Goal: Task Accomplishment & Management: Manage account settings

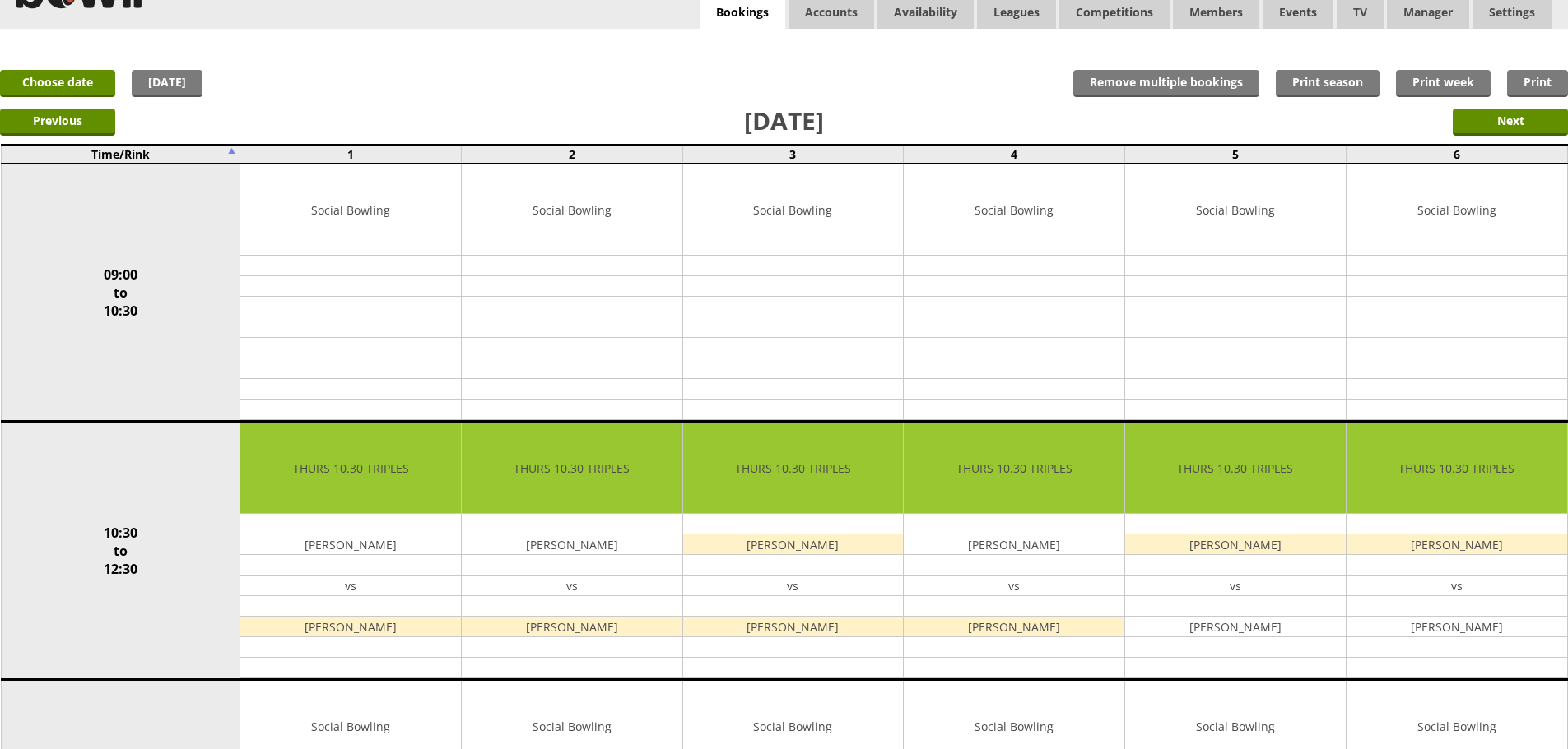
scroll to position [32, 0]
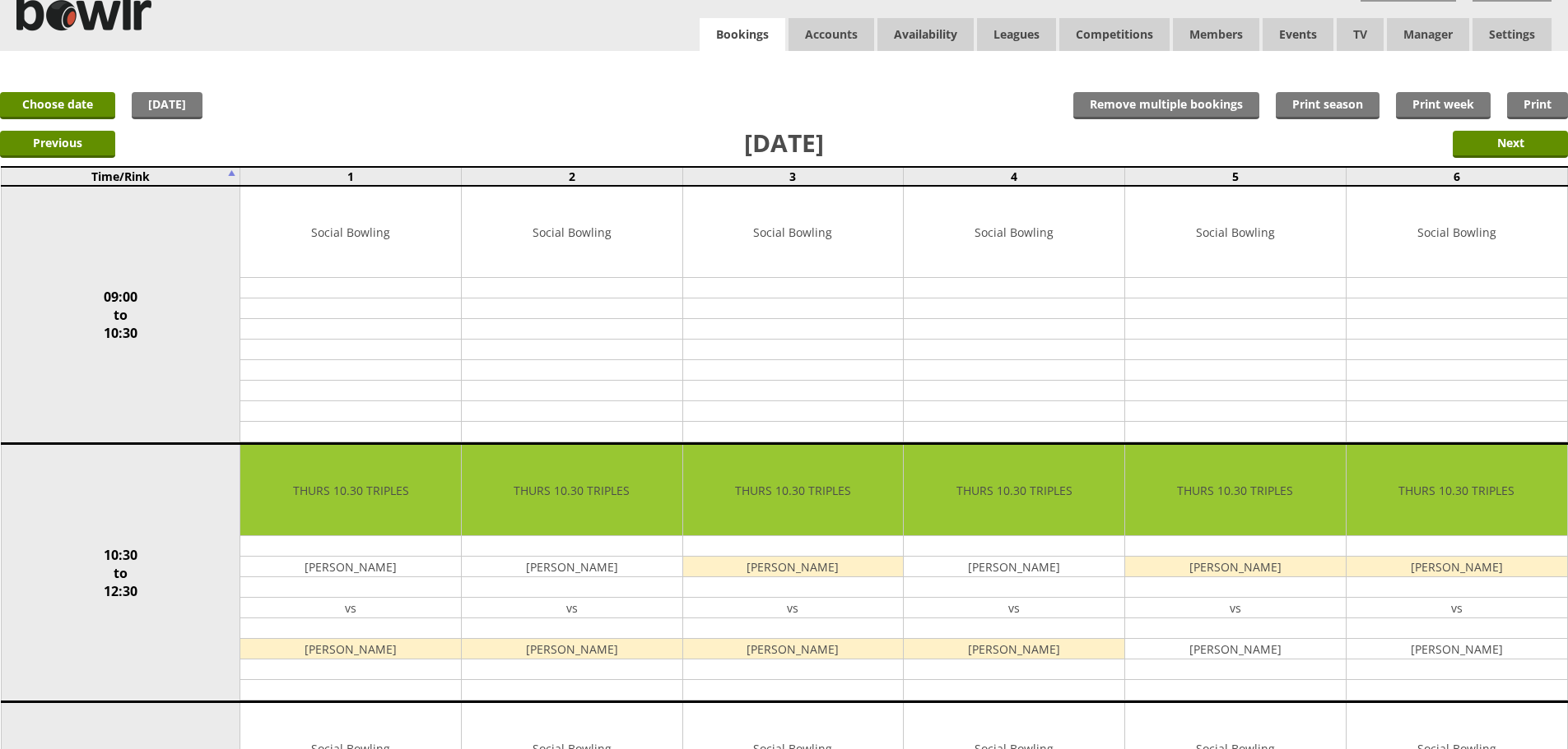
click at [775, 40] on link "Bookings" at bounding box center [743, 35] width 86 height 34
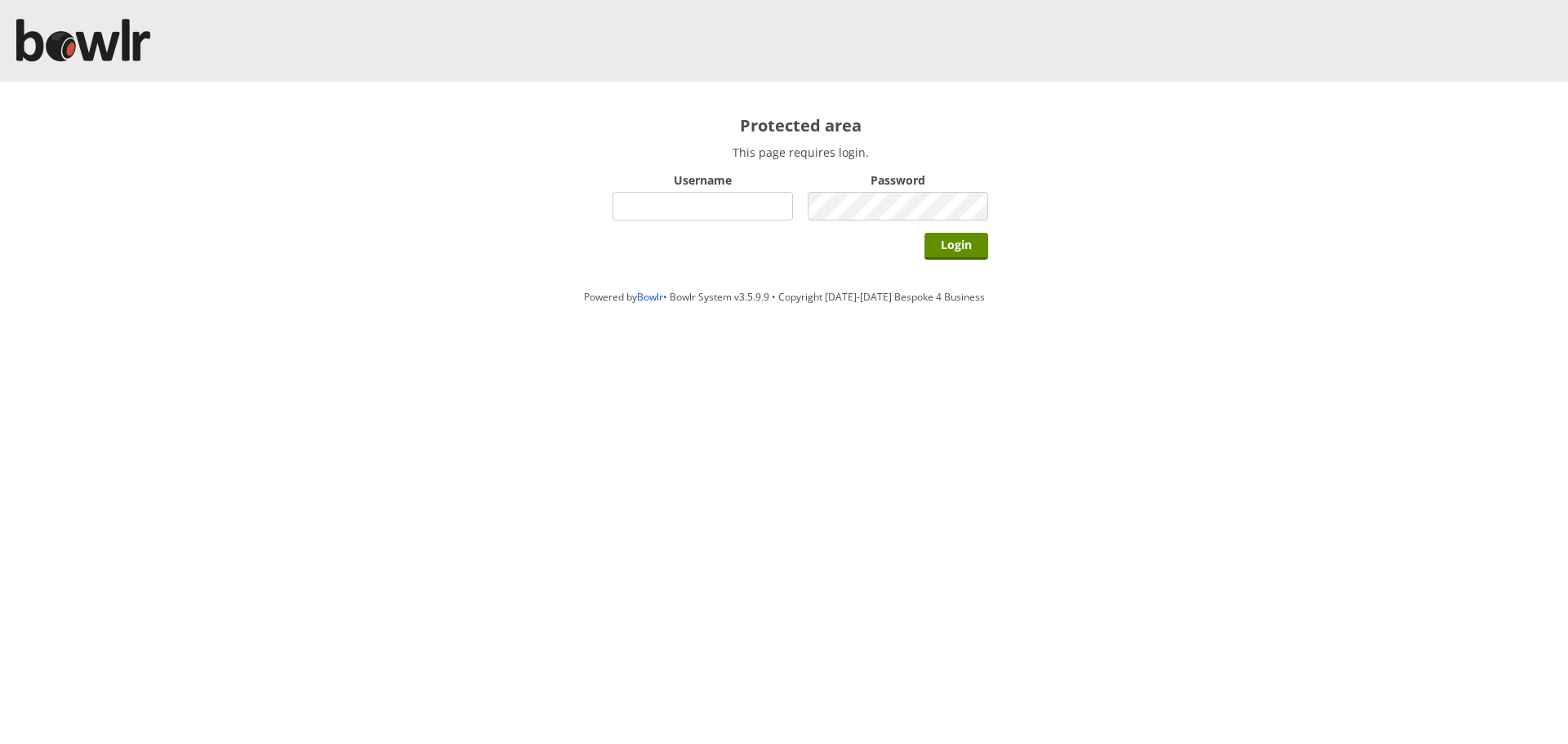
type input "hornseaindoorbowlsclub"
drag, startPoint x: 987, startPoint y: 260, endPoint x: 973, endPoint y: 248, distance: 18.4
click at [987, 259] on div "Login" at bounding box center [800, 246] width 376 height 41
click at [972, 247] on input "Login" at bounding box center [956, 246] width 64 height 27
